Goal: Task Accomplishment & Management: Manage account settings

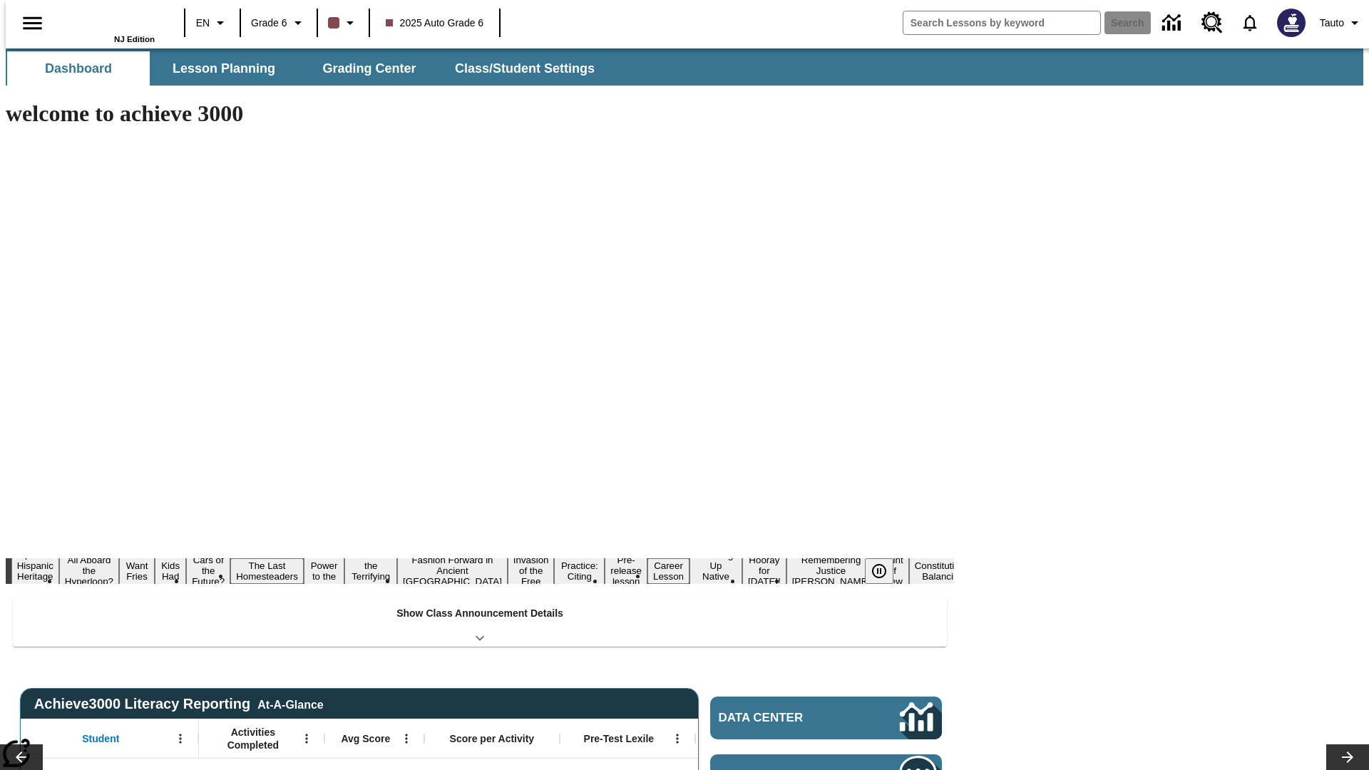
type input "-1"
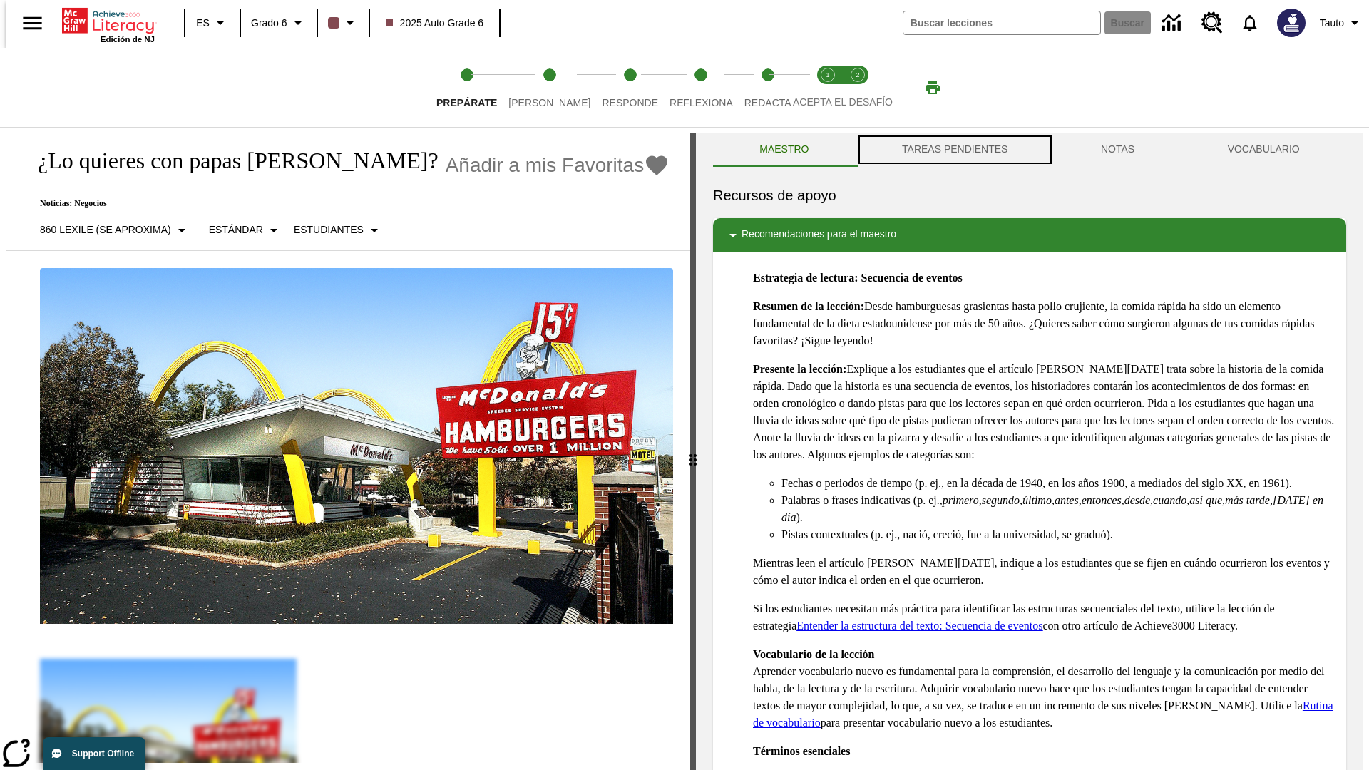
click at [954, 150] on button "TAREAS PENDIENTES" at bounding box center [955, 150] width 199 height 34
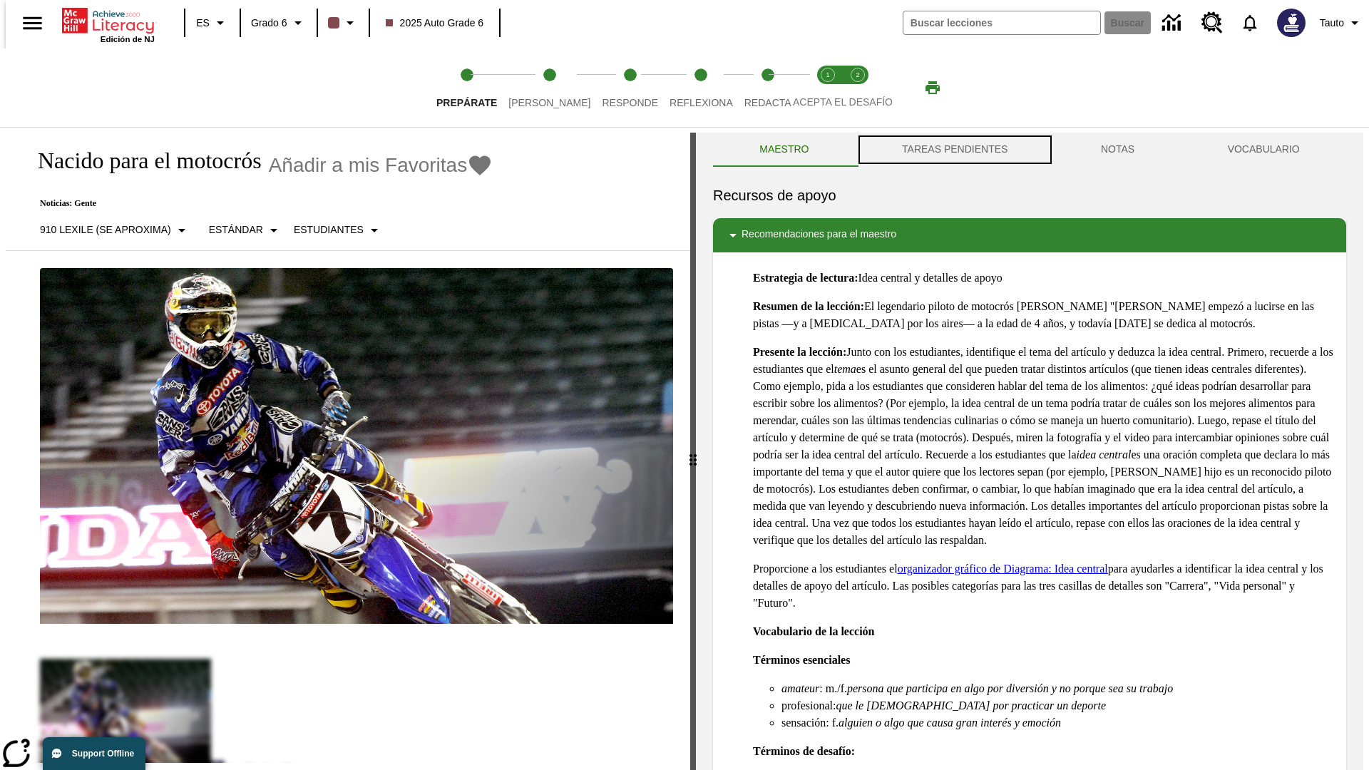
click at [954, 150] on button "TAREAS PENDIENTES" at bounding box center [955, 150] width 199 height 34
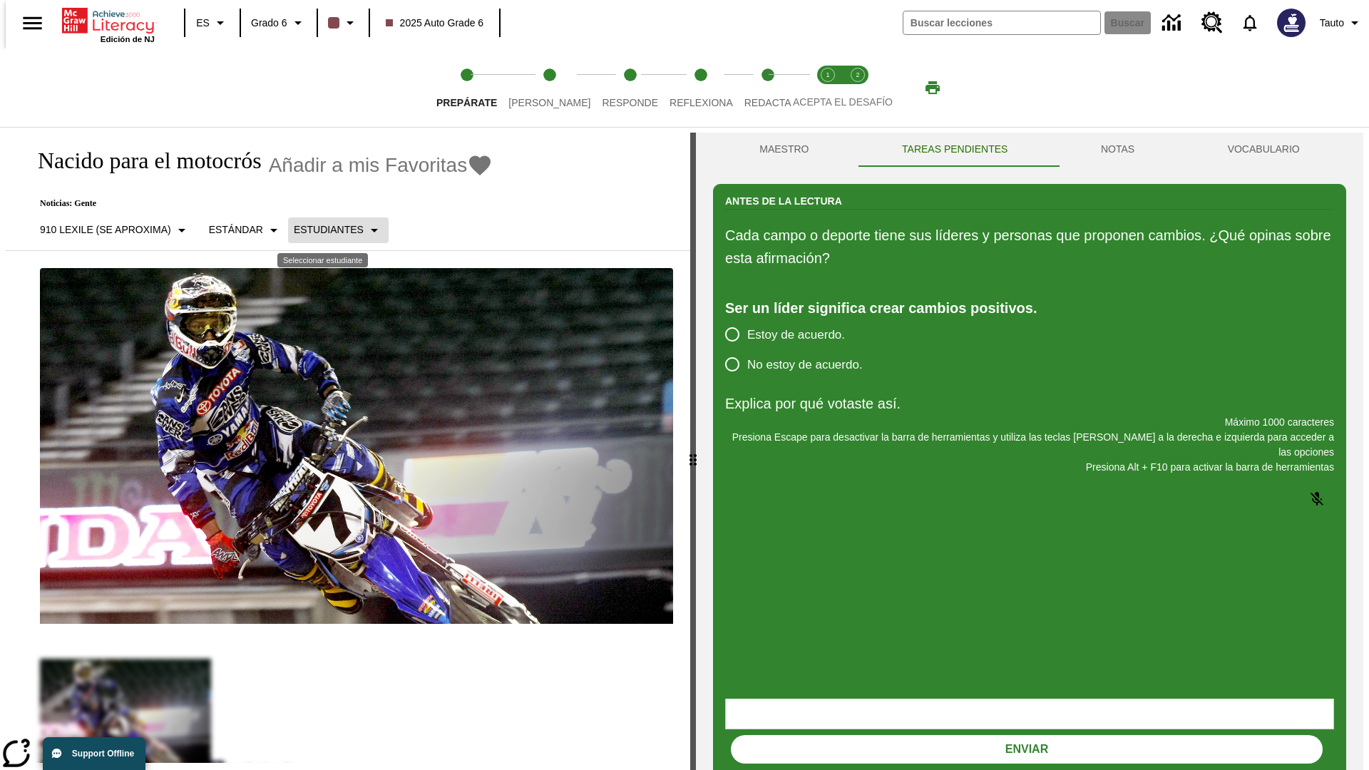
click at [327, 230] on p "Estudiantes" at bounding box center [329, 230] width 70 height 15
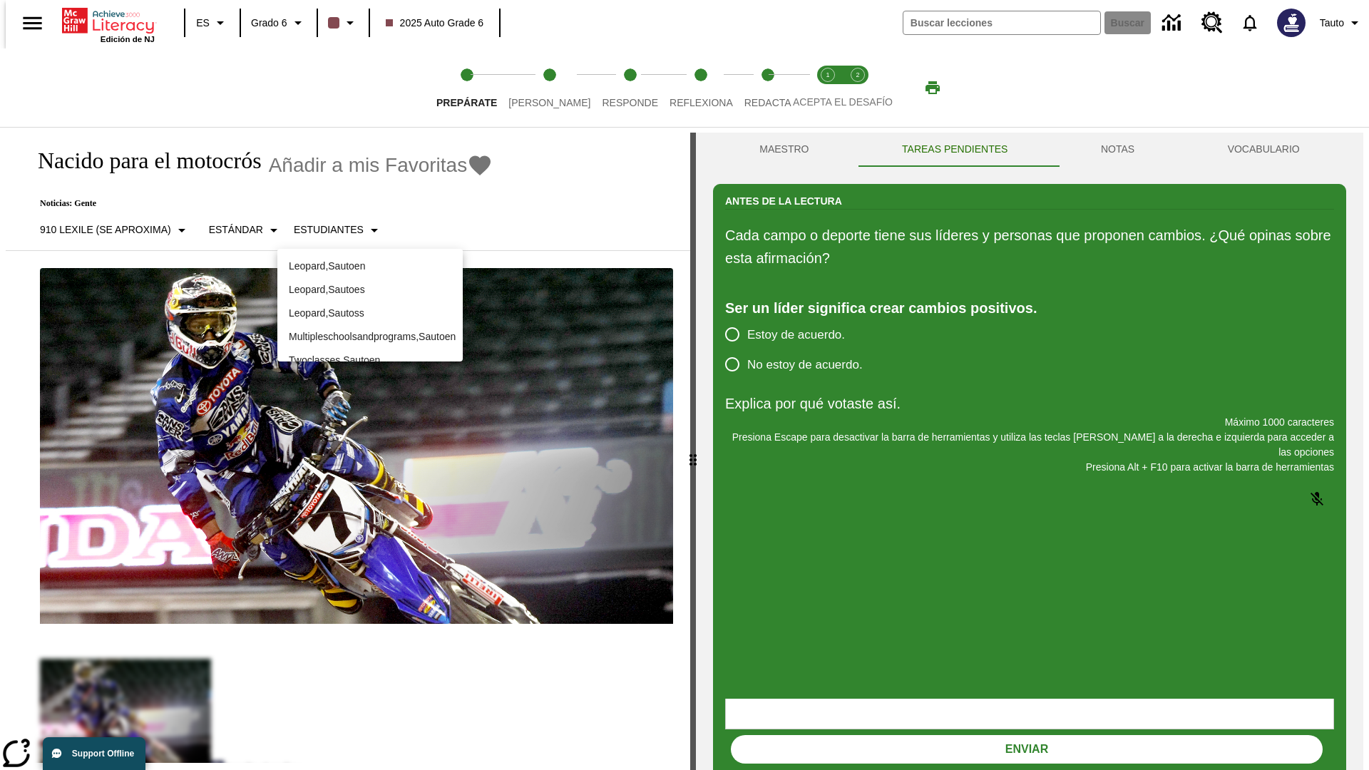
click at [370, 290] on p "Leopard , Sautoes" at bounding box center [370, 289] width 163 height 15
